Goal: Find specific page/section: Find specific page/section

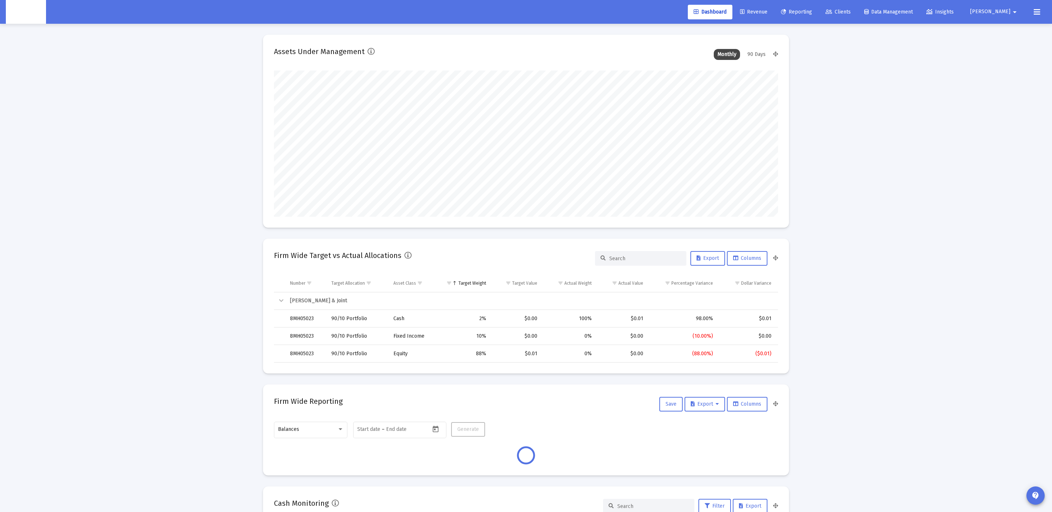
scroll to position [146, 272]
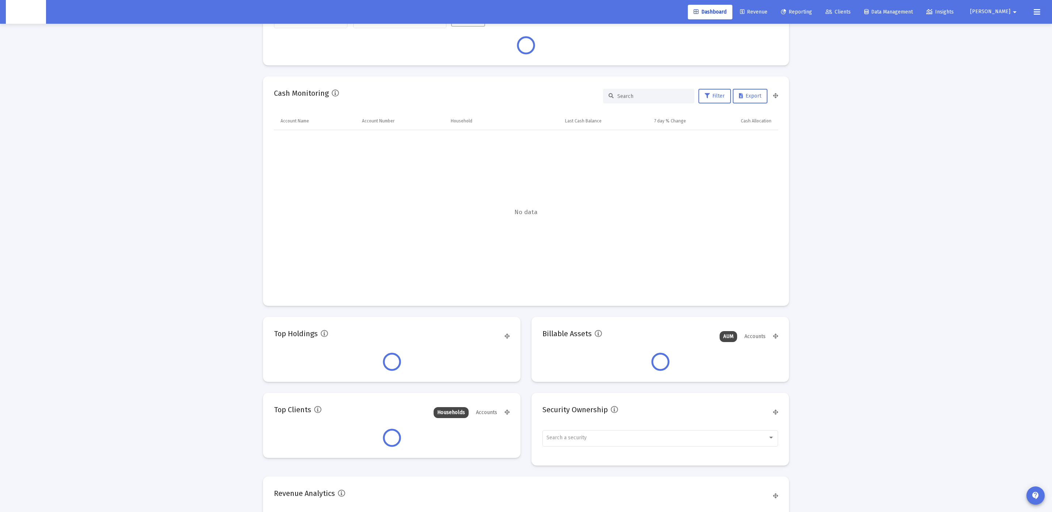
type input "[DATE]"
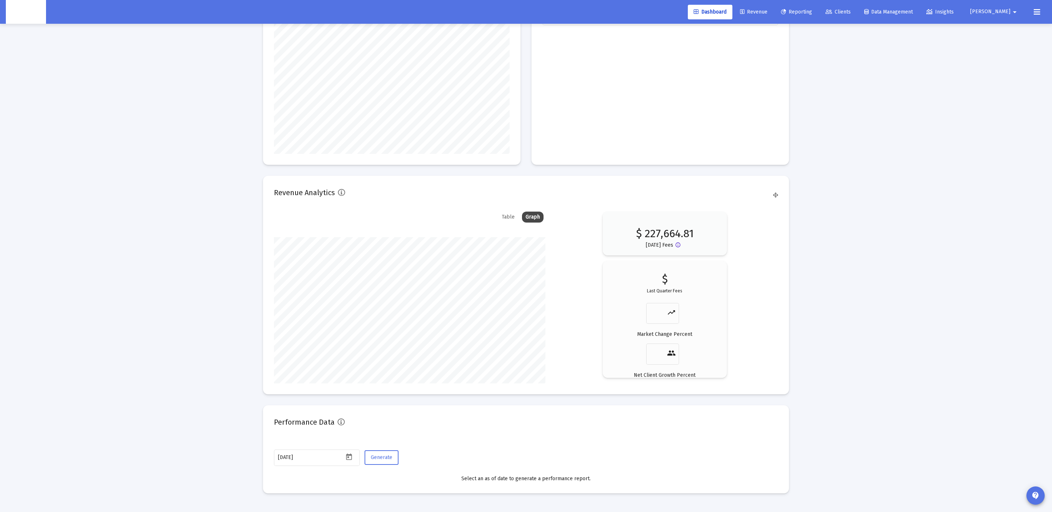
scroll to position [146, 236]
drag, startPoint x: 330, startPoint y: 444, endPoint x: 327, endPoint y: 438, distance: 7.0
click at [330, 444] on mat-card "Performance Data [DATE] Generate Select an as of date to generate a performance…" at bounding box center [526, 446] width 526 height 88
click at [320, 449] on div "[DATE]" at bounding box center [311, 454] width 66 height 18
click at [296, 452] on input "[DATE]" at bounding box center [311, 454] width 66 height 6
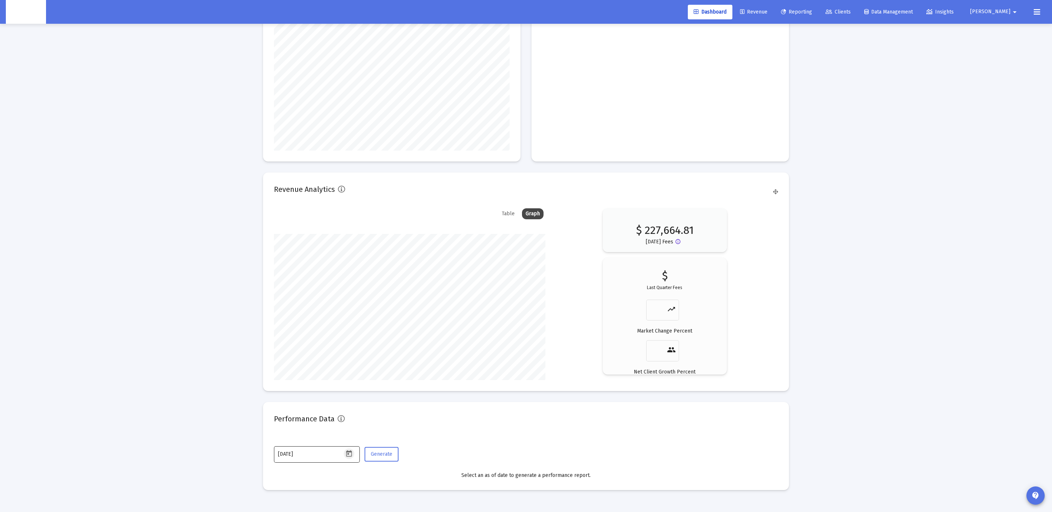
click at [354, 452] on button "Open calendar" at bounding box center [349, 453] width 11 height 11
click at [354, 395] on div "15" at bounding box center [357, 393] width 13 height 13
click at [373, 448] on button "Generate" at bounding box center [382, 454] width 34 height 15
click at [351, 451] on icon "Open calendar" at bounding box center [349, 453] width 6 height 7
click at [352, 331] on button "Previous month" at bounding box center [355, 331] width 15 height 15
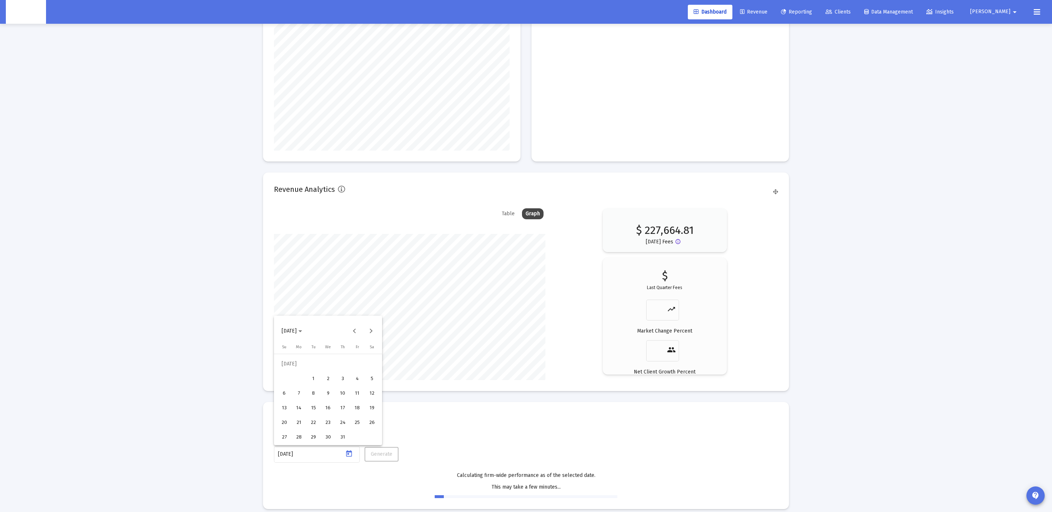
click at [308, 405] on div "15" at bounding box center [313, 407] width 13 height 13
type input "[DATE]"
click at [363, 453] on div "Generate" at bounding box center [381, 458] width 36 height 26
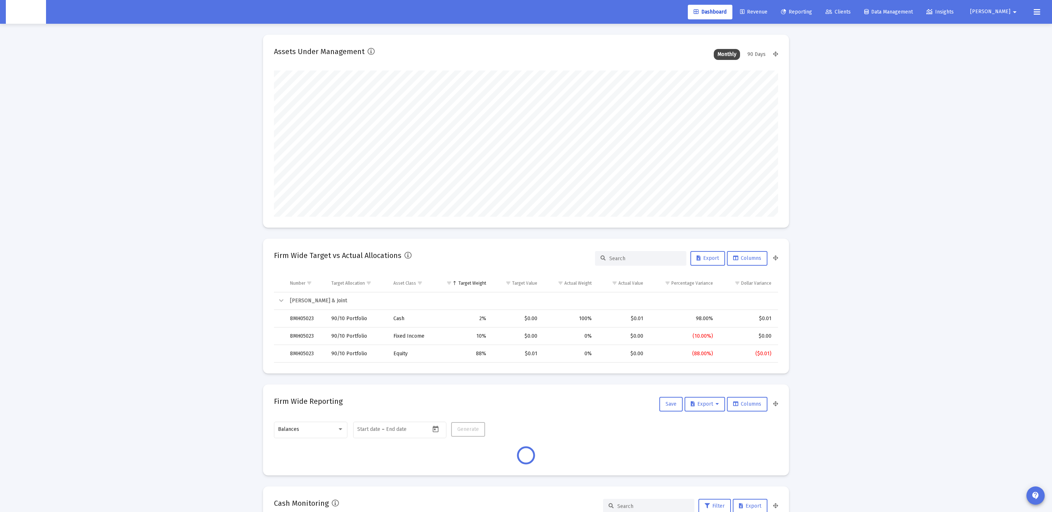
type input "[DATE]"
click at [857, 16] on link "Clients" at bounding box center [838, 12] width 37 height 15
